Goal: Task Accomplishment & Management: Use online tool/utility

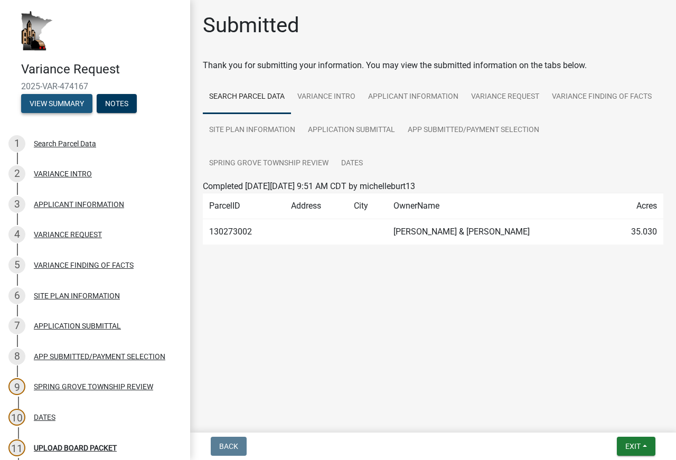
click at [63, 100] on button "View Summary" at bounding box center [56, 103] width 71 height 19
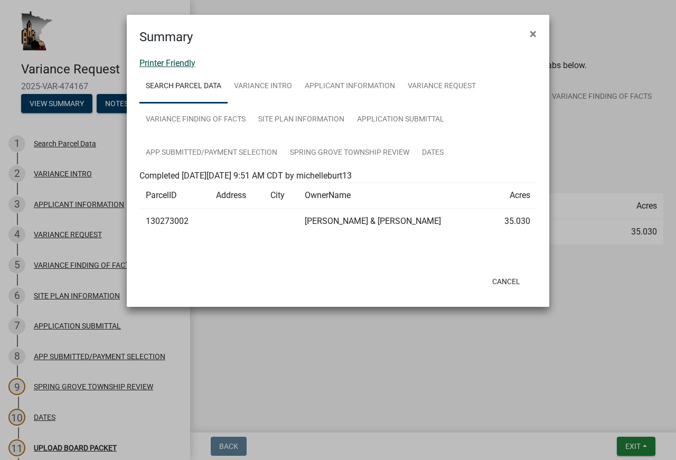
click at [187, 60] on link "Printer Friendly" at bounding box center [167, 63] width 56 height 10
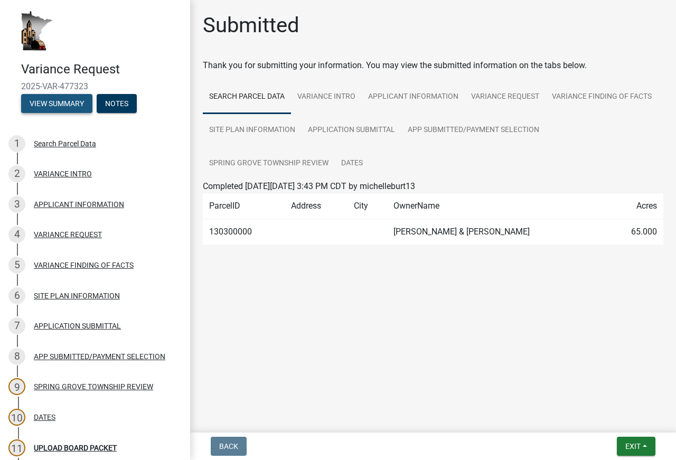
click at [52, 96] on button "View Summary" at bounding box center [56, 103] width 71 height 19
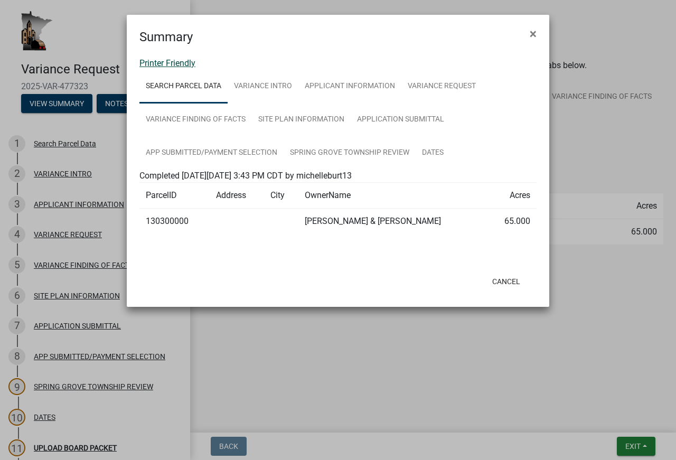
click at [185, 62] on link "Printer Friendly" at bounding box center [167, 63] width 56 height 10
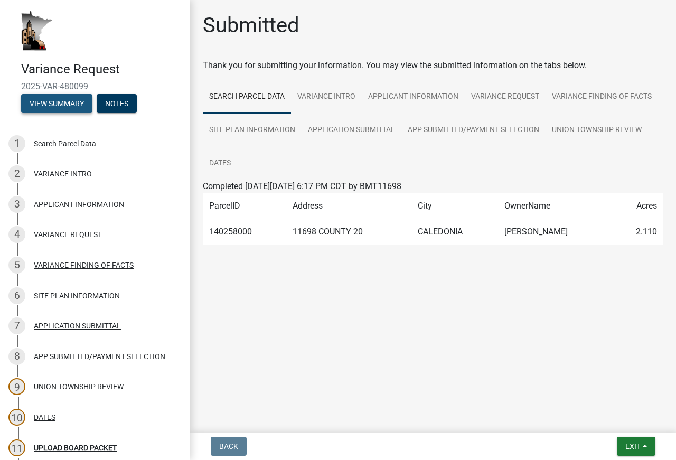
click at [75, 102] on button "View Summary" at bounding box center [56, 103] width 71 height 19
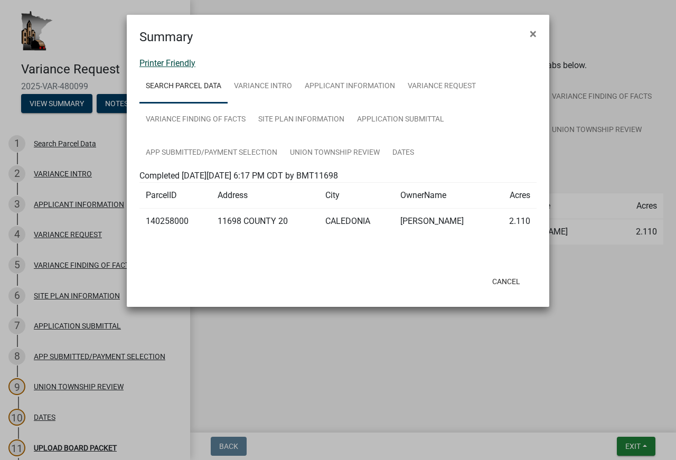
click at [188, 61] on link "Printer Friendly" at bounding box center [167, 63] width 56 height 10
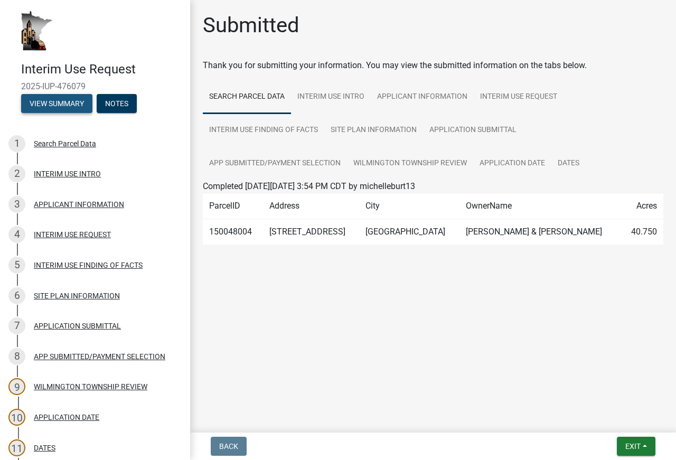
click at [39, 103] on button "View Summary" at bounding box center [56, 103] width 71 height 19
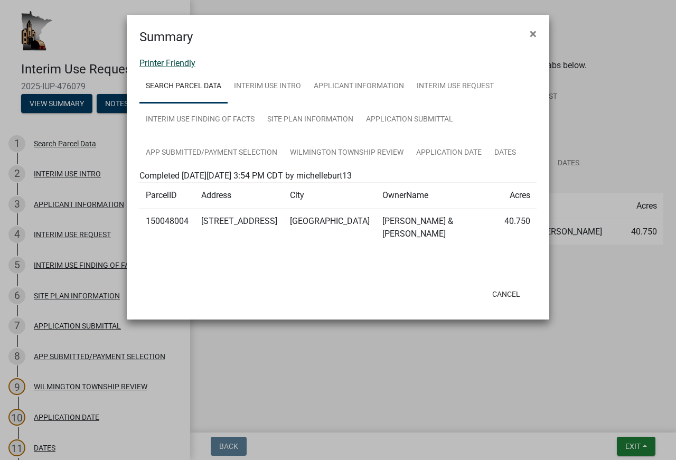
click at [161, 66] on link "Printer Friendly" at bounding box center [167, 63] width 56 height 10
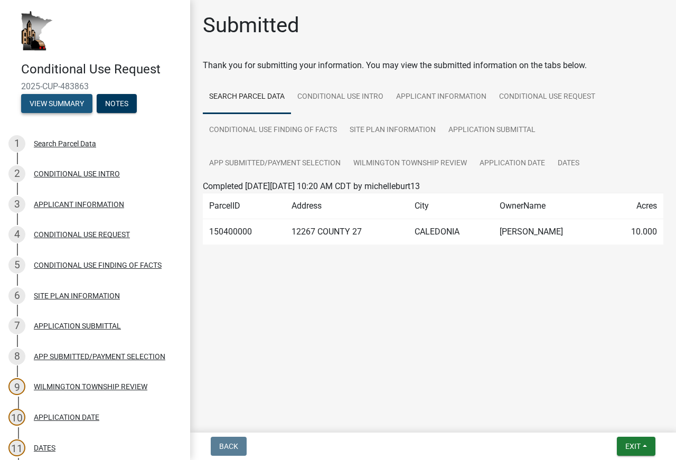
click at [51, 100] on button "View Summary" at bounding box center [56, 103] width 71 height 19
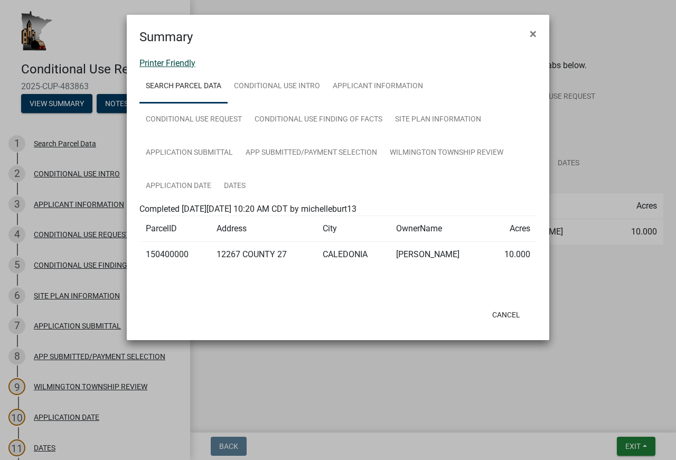
click at [179, 63] on link "Printer Friendly" at bounding box center [167, 63] width 56 height 10
